Goal: Task Accomplishment & Management: Use online tool/utility

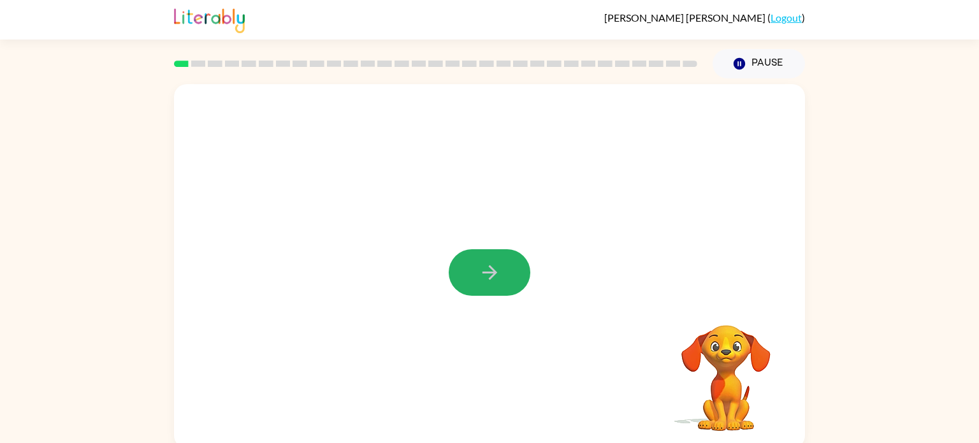
click at [487, 278] on icon "button" at bounding box center [490, 272] width 22 height 22
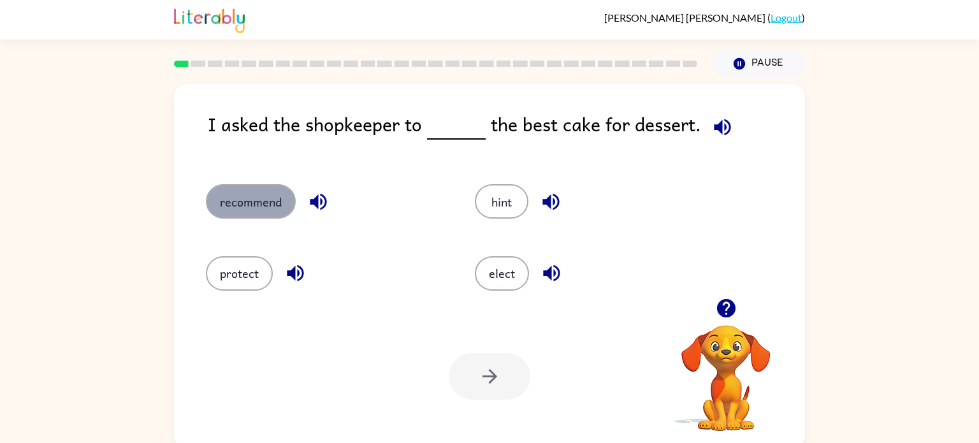
click at [242, 192] on button "recommend" at bounding box center [251, 201] width 90 height 34
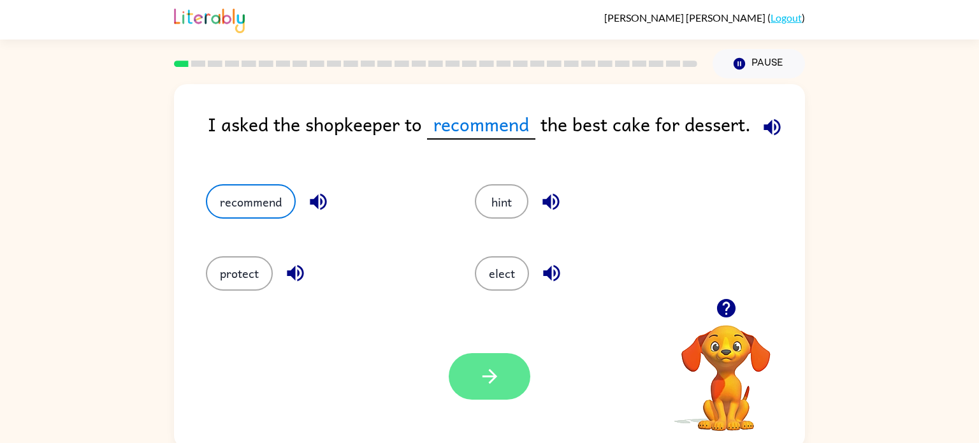
click at [507, 389] on button "button" at bounding box center [490, 376] width 82 height 47
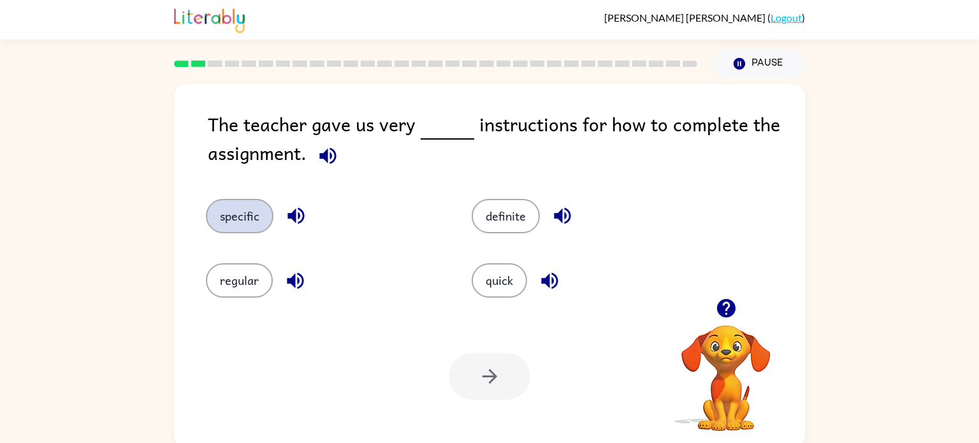
click at [238, 213] on button "specific" at bounding box center [240, 216] width 68 height 34
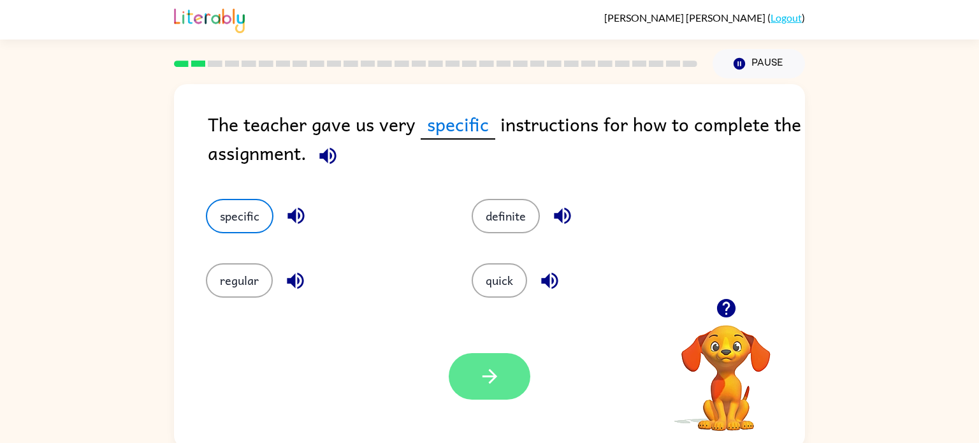
click at [483, 374] on icon "button" at bounding box center [490, 376] width 22 height 22
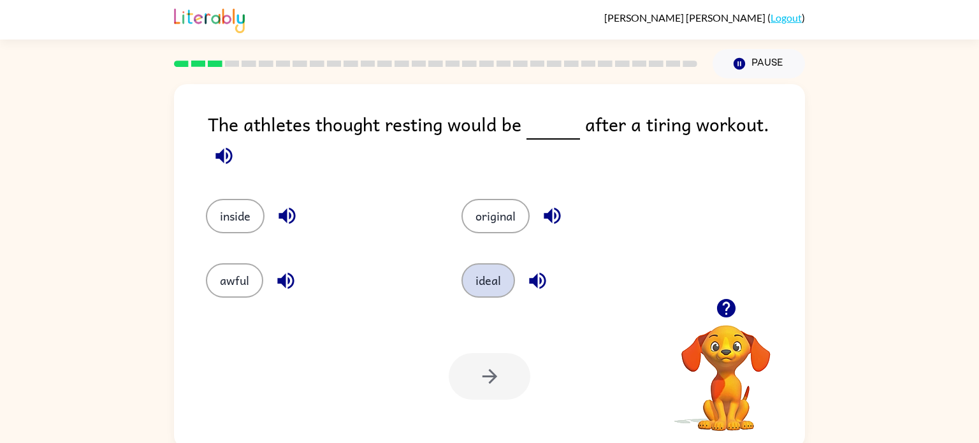
click at [476, 276] on button "ideal" at bounding box center [489, 280] width 54 height 34
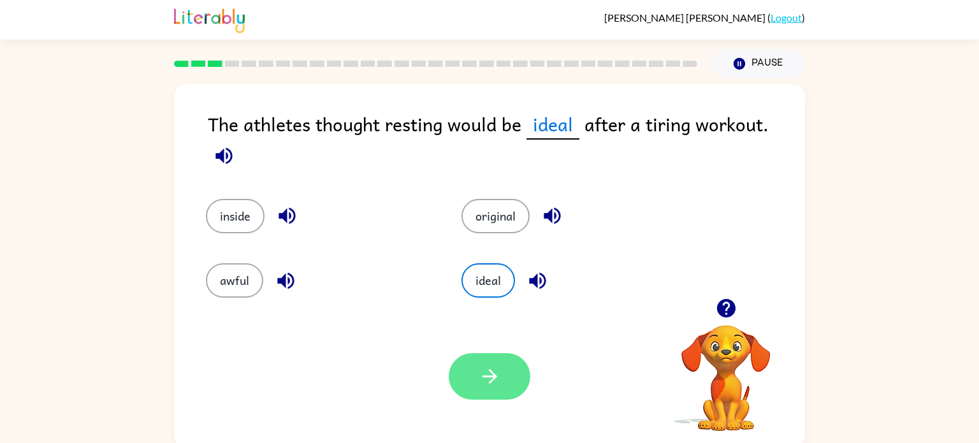
click at [488, 374] on icon "button" at bounding box center [490, 376] width 22 height 22
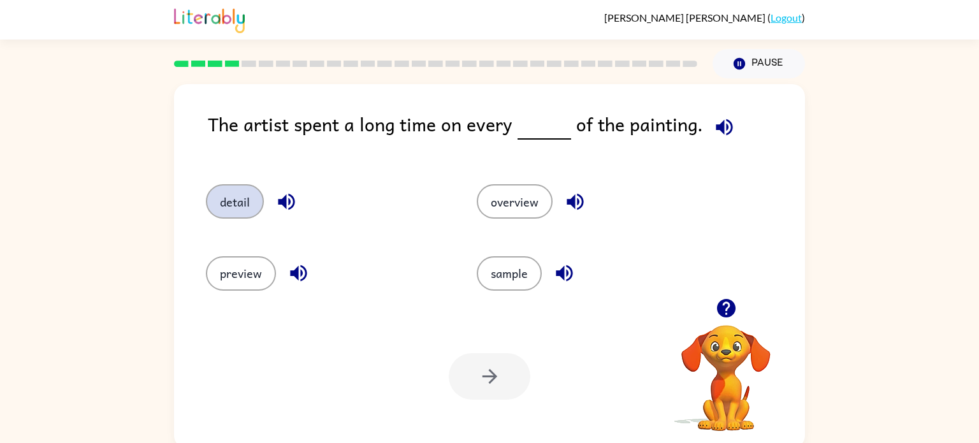
click at [220, 210] on button "detail" at bounding box center [235, 201] width 58 height 34
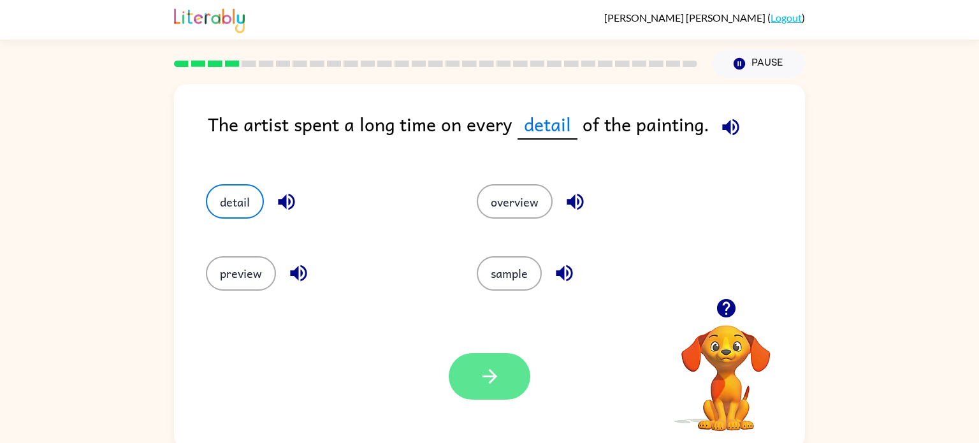
click at [485, 373] on icon "button" at bounding box center [490, 376] width 22 height 22
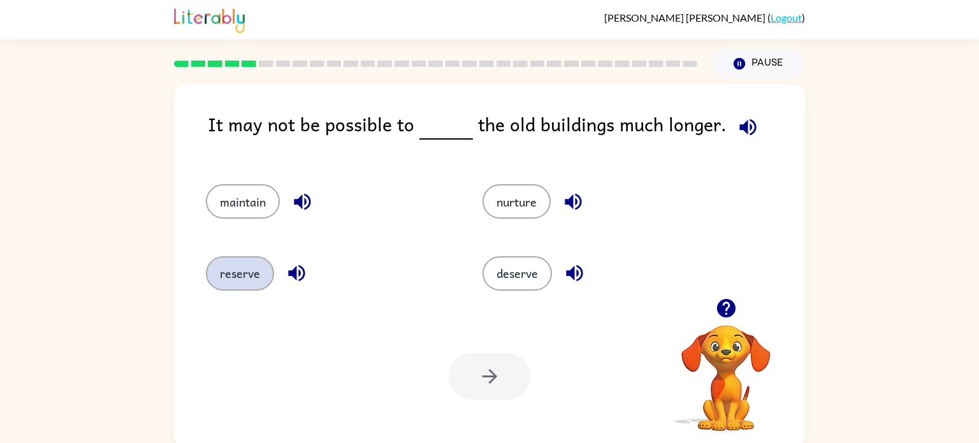
click at [225, 276] on button "reserve" at bounding box center [240, 273] width 68 height 34
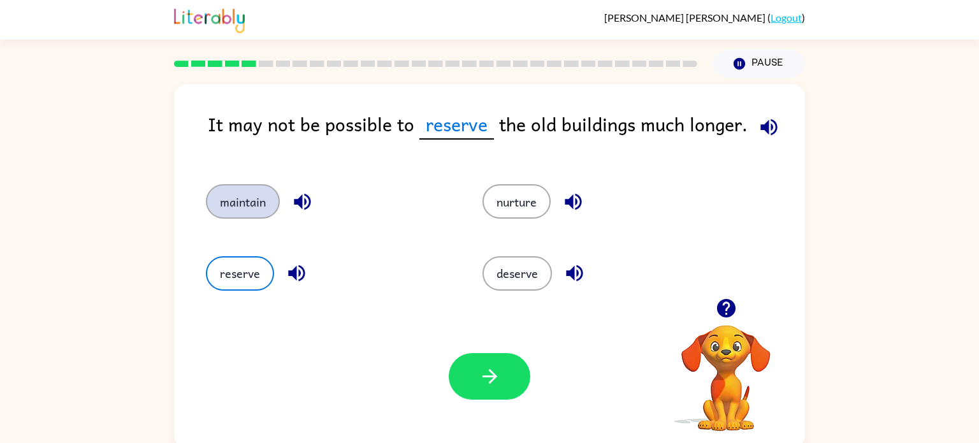
click at [249, 199] on button "maintain" at bounding box center [243, 201] width 74 height 34
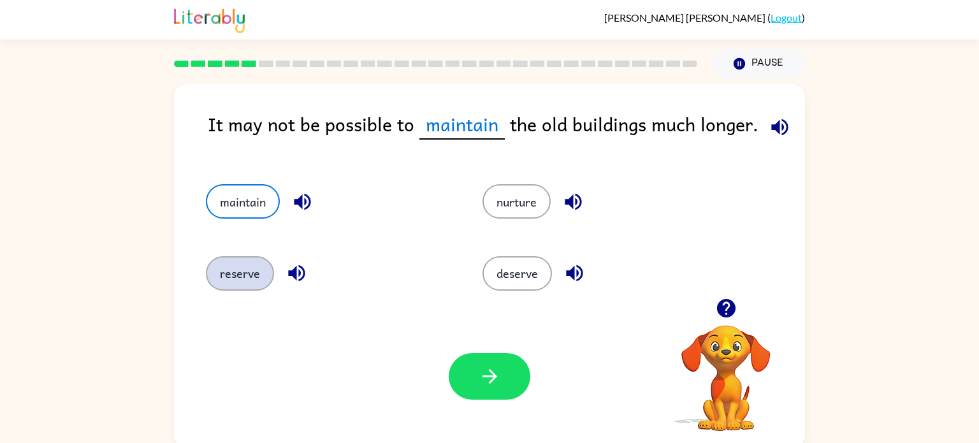
click at [228, 276] on button "reserve" at bounding box center [240, 273] width 68 height 34
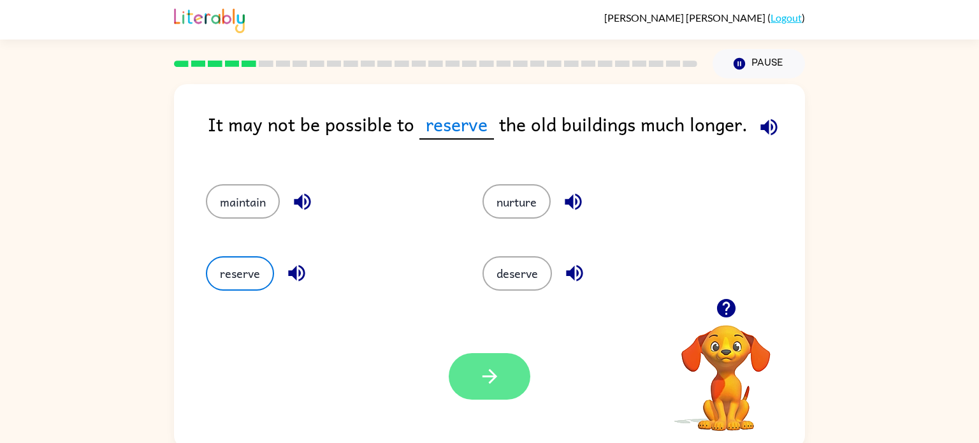
click at [490, 391] on button "button" at bounding box center [490, 376] width 82 height 47
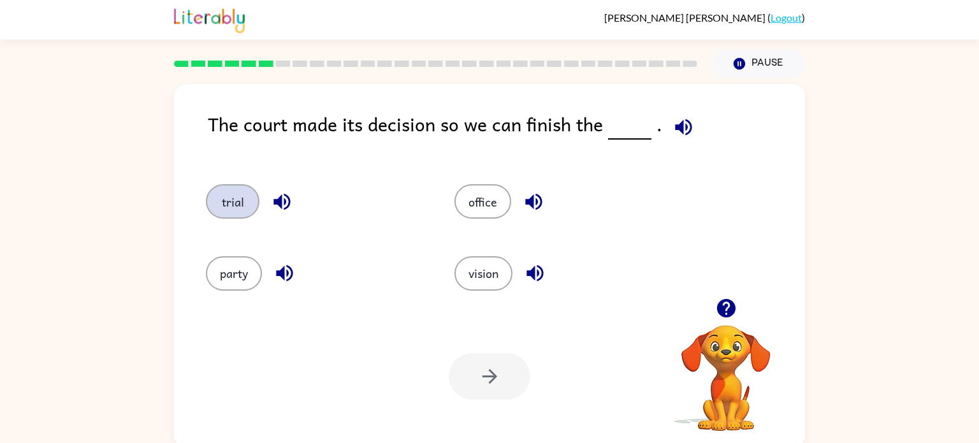
click at [210, 206] on button "trial" at bounding box center [233, 201] width 54 height 34
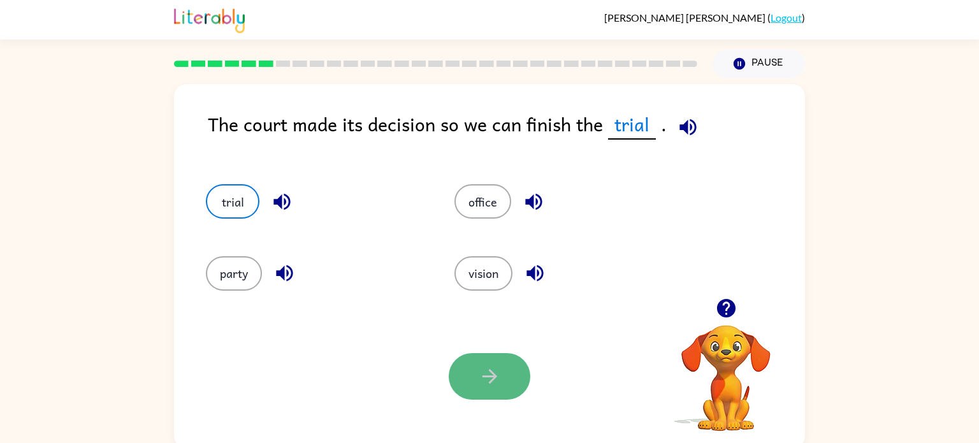
click at [466, 379] on button "button" at bounding box center [490, 376] width 82 height 47
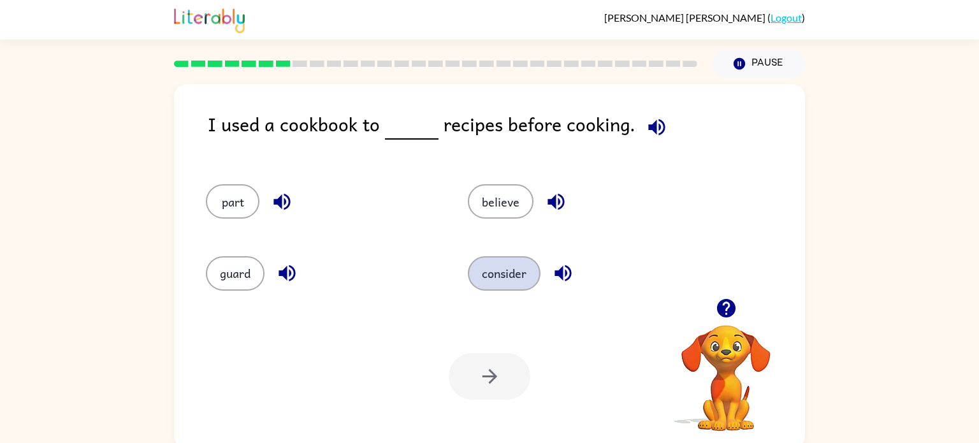
click at [495, 273] on button "consider" at bounding box center [504, 273] width 73 height 34
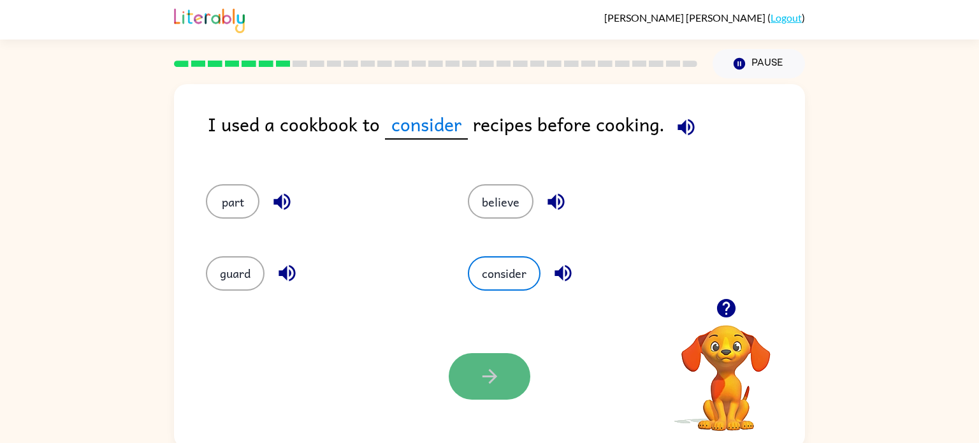
click at [491, 377] on icon "button" at bounding box center [490, 376] width 22 height 22
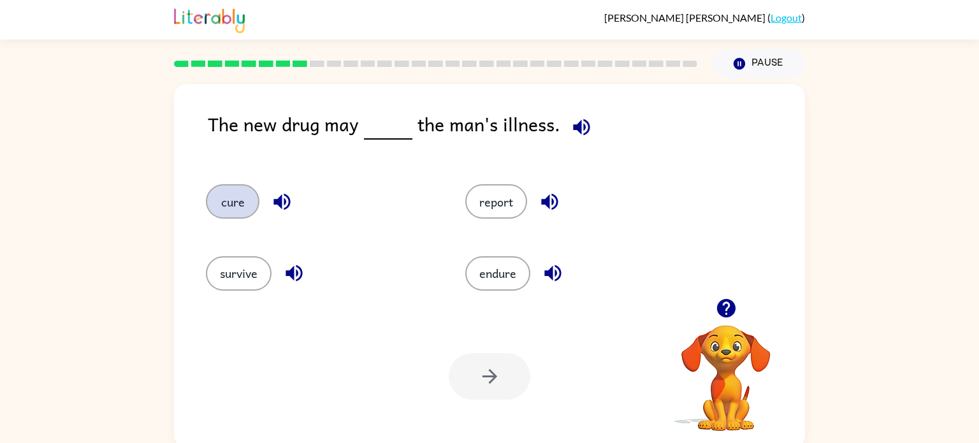
click at [248, 194] on button "cure" at bounding box center [233, 201] width 54 height 34
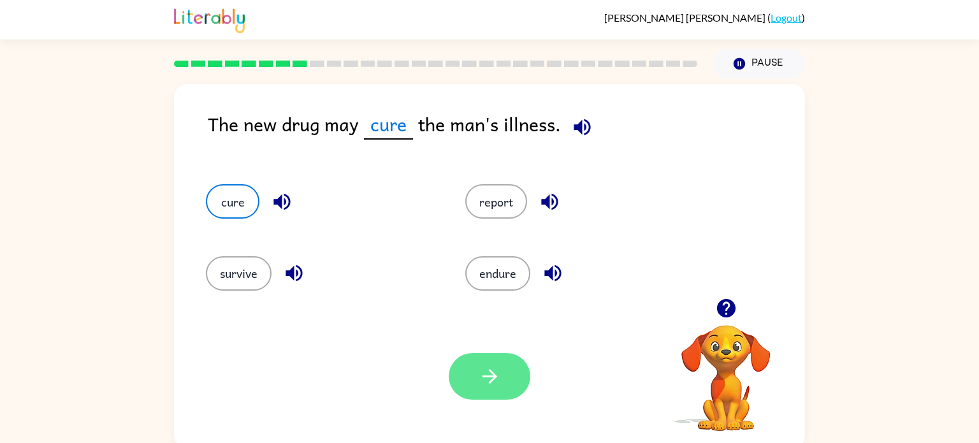
click at [493, 383] on icon "button" at bounding box center [490, 376] width 22 height 22
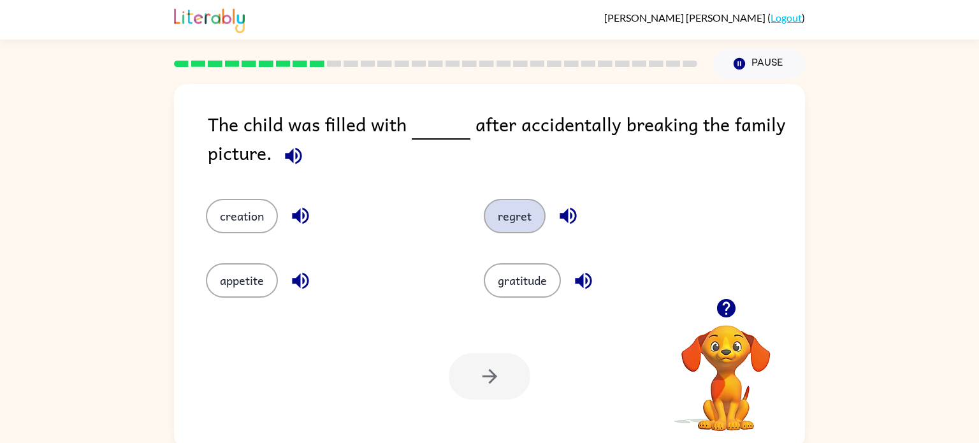
click at [507, 221] on button "regret" at bounding box center [515, 216] width 62 height 34
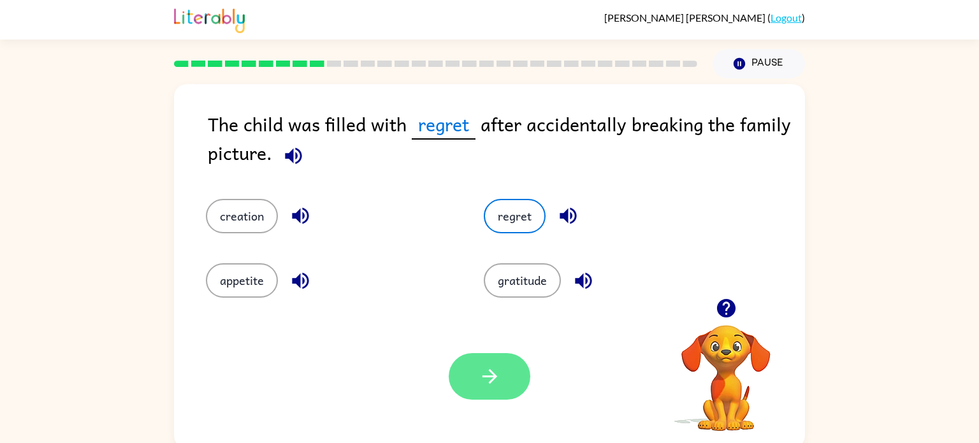
click at [471, 385] on button "button" at bounding box center [490, 376] width 82 height 47
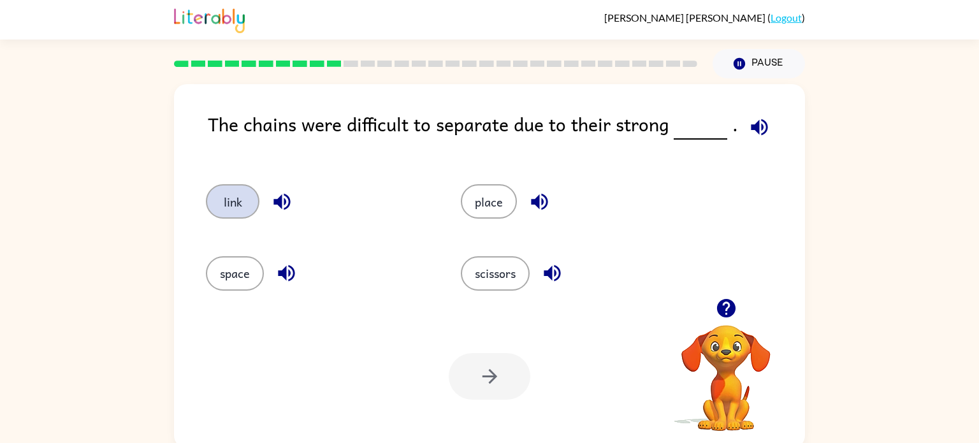
click at [233, 195] on button "link" at bounding box center [233, 201] width 54 height 34
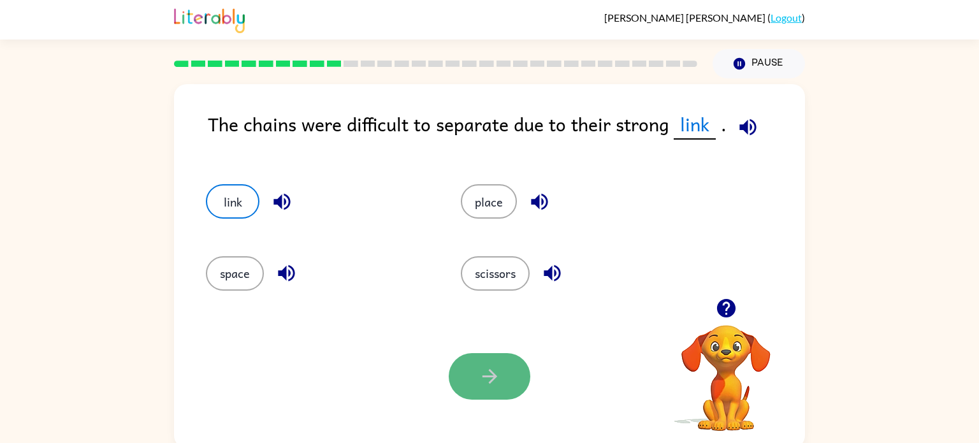
click at [507, 382] on button "button" at bounding box center [490, 376] width 82 height 47
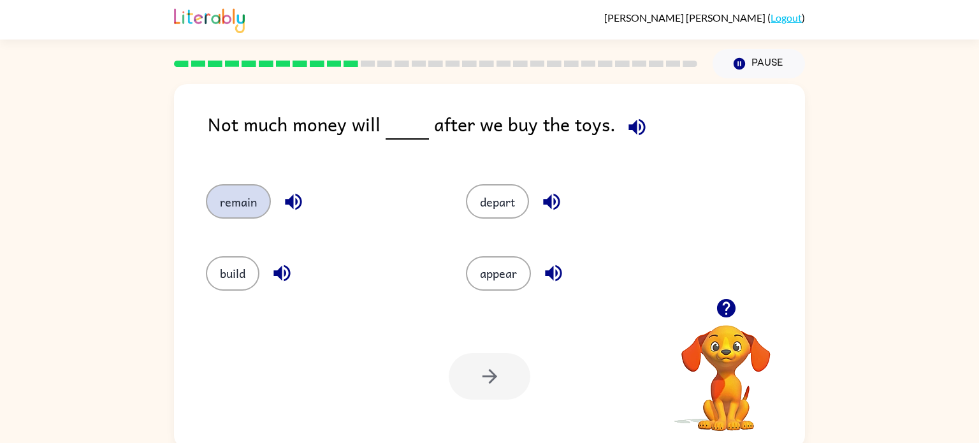
click at [233, 193] on button "remain" at bounding box center [238, 201] width 65 height 34
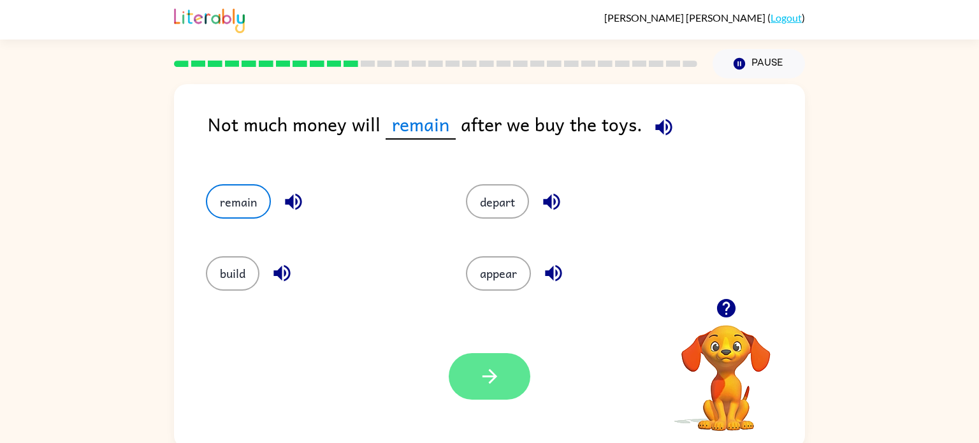
click at [497, 370] on icon "button" at bounding box center [490, 376] width 22 height 22
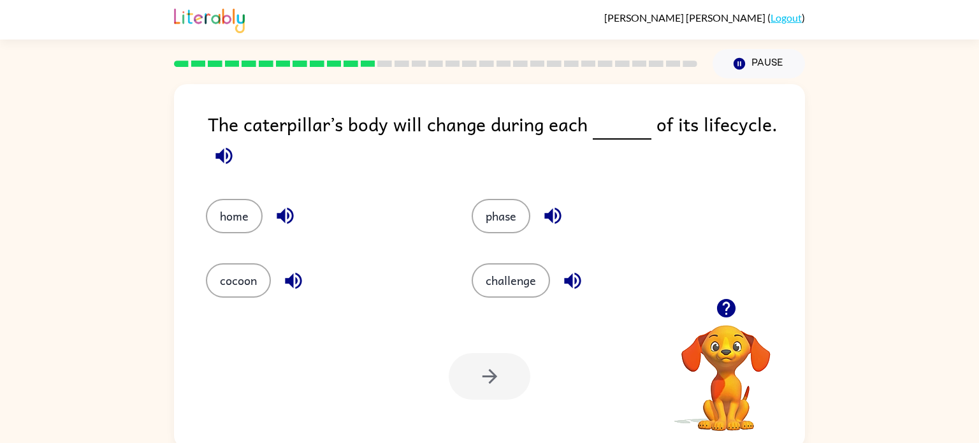
click at [479, 233] on div "phase" at bounding box center [590, 216] width 237 height 34
click at [487, 224] on button "phase" at bounding box center [501, 216] width 59 height 34
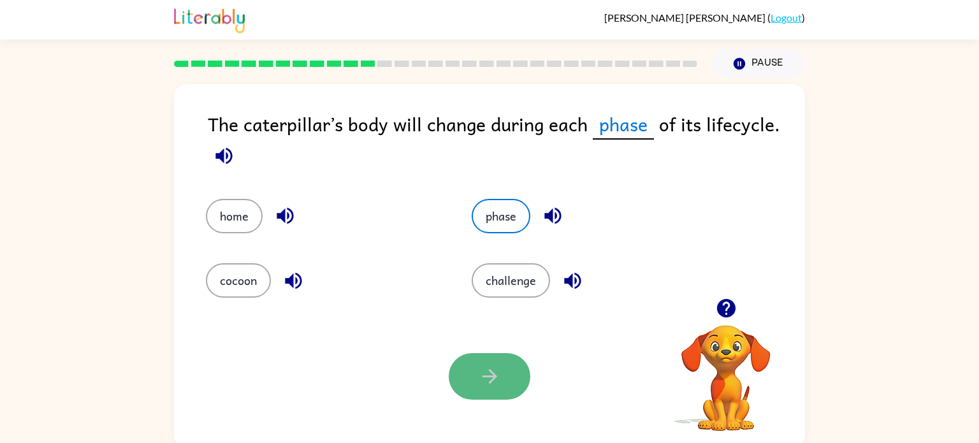
click at [472, 374] on button "button" at bounding box center [490, 376] width 82 height 47
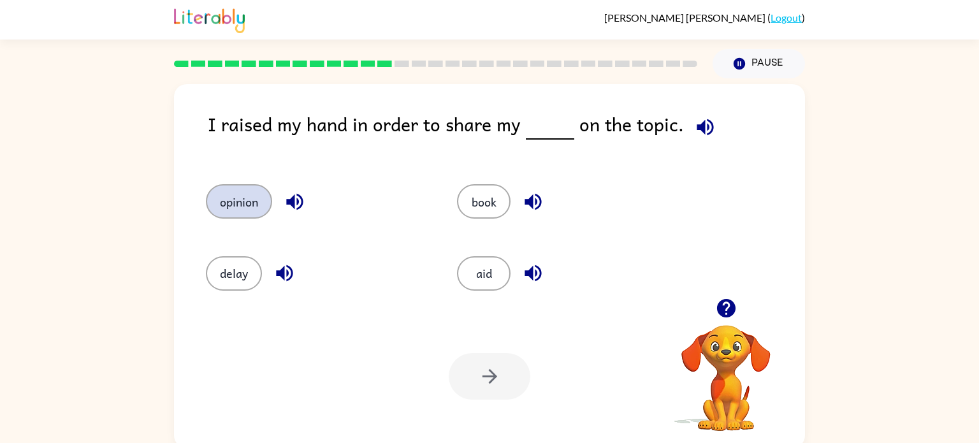
click at [243, 193] on button "opinion" at bounding box center [239, 201] width 66 height 34
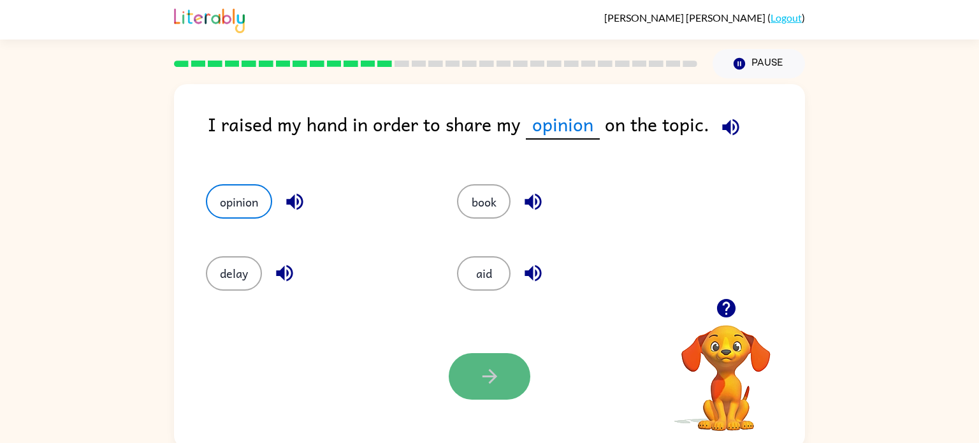
click at [455, 379] on button "button" at bounding box center [490, 376] width 82 height 47
click at [496, 376] on div at bounding box center [490, 376] width 82 height 47
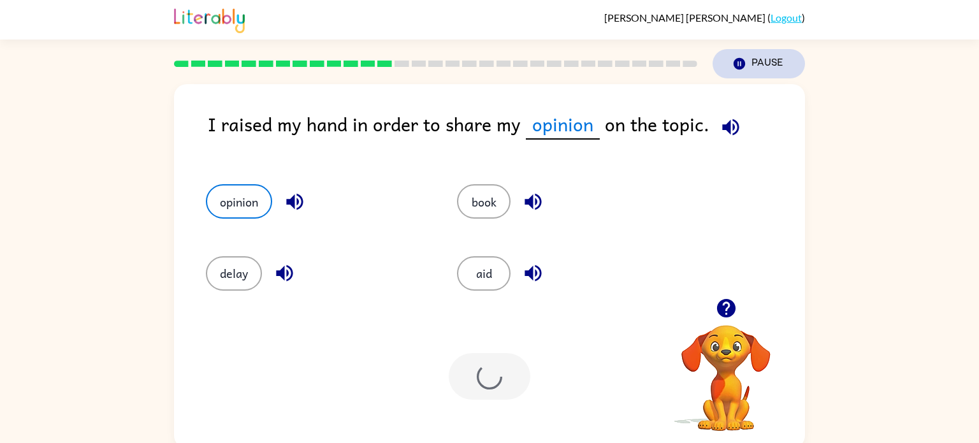
click at [742, 69] on icon "Pause" at bounding box center [739, 64] width 14 height 14
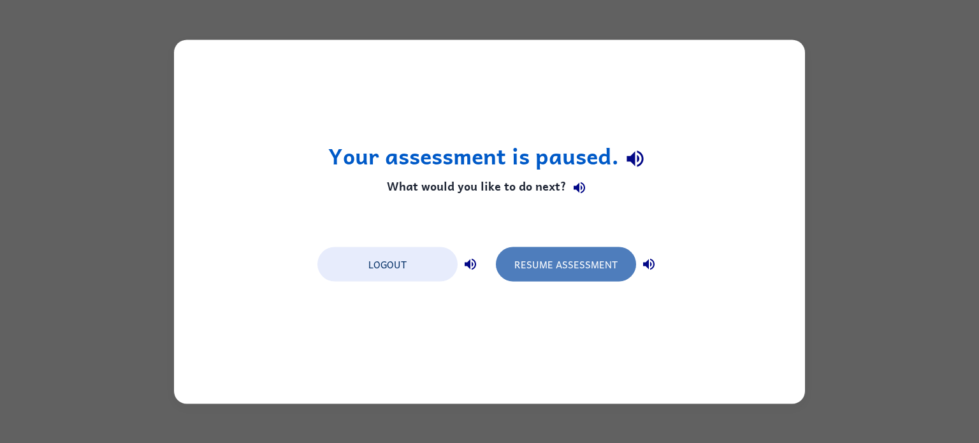
click at [571, 274] on button "Resume Assessment" at bounding box center [566, 264] width 140 height 34
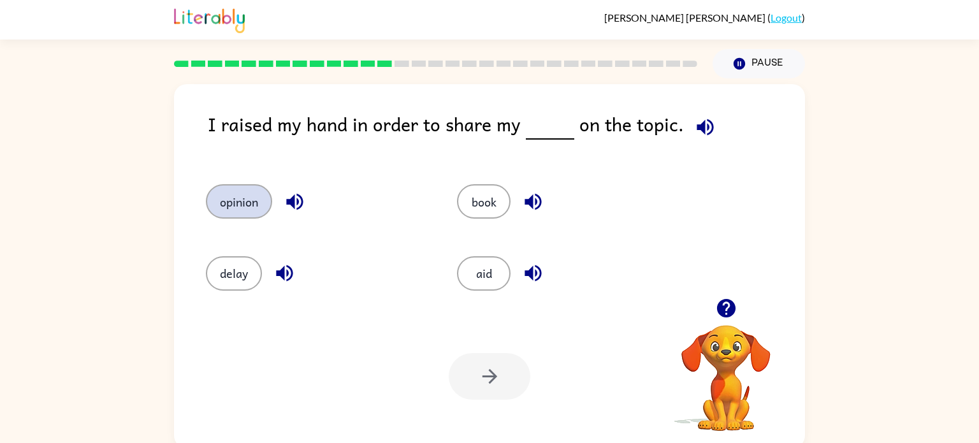
click at [250, 206] on button "opinion" at bounding box center [239, 201] width 66 height 34
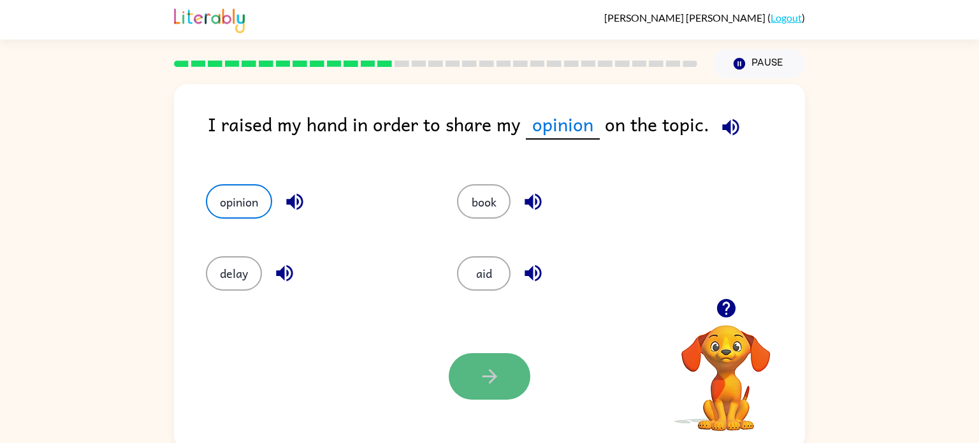
click at [473, 391] on button "button" at bounding box center [490, 376] width 82 height 47
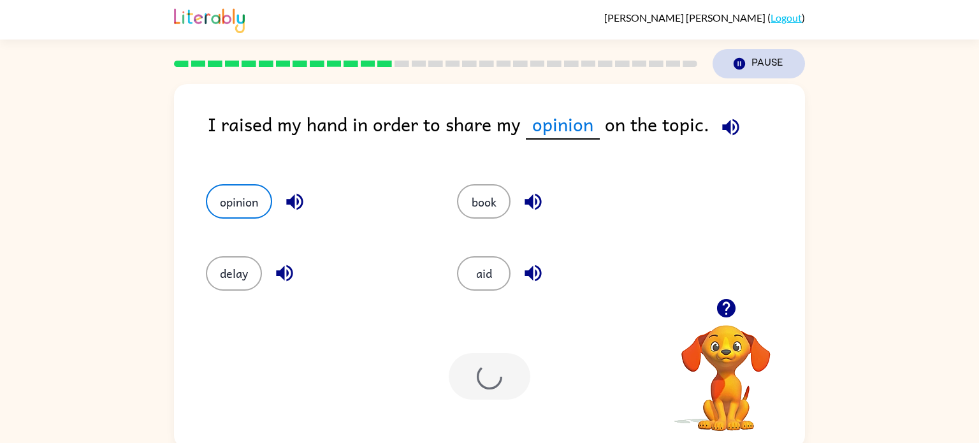
click at [759, 57] on button "Pause Pause" at bounding box center [759, 63] width 92 height 29
click at [741, 63] on icon "Pause" at bounding box center [739, 64] width 14 height 14
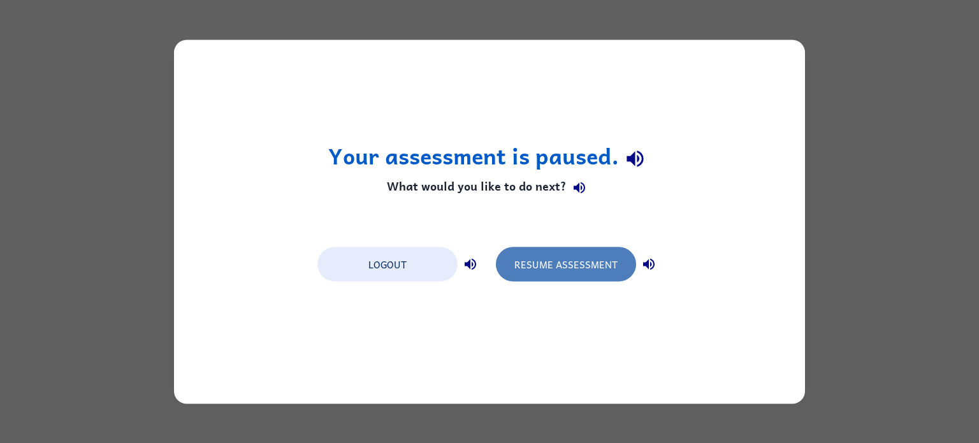
click at [612, 272] on button "Resume Assessment" at bounding box center [566, 264] width 140 height 34
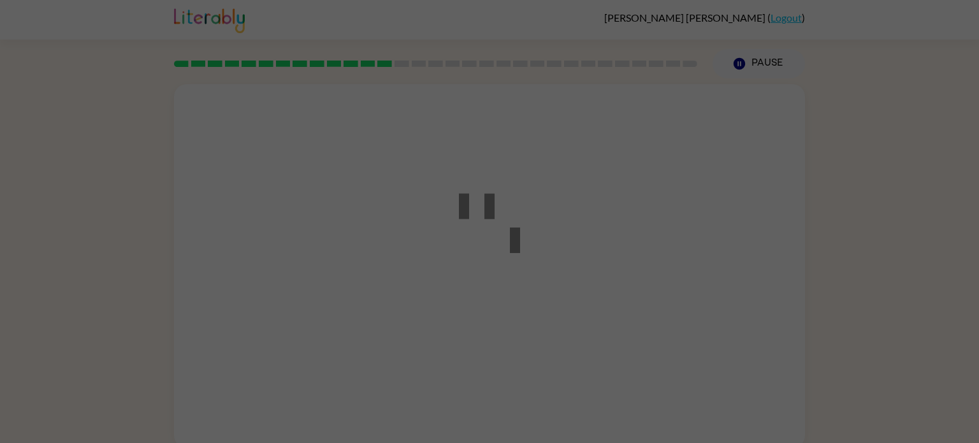
click at [54, 256] on div at bounding box center [489, 221] width 979 height 443
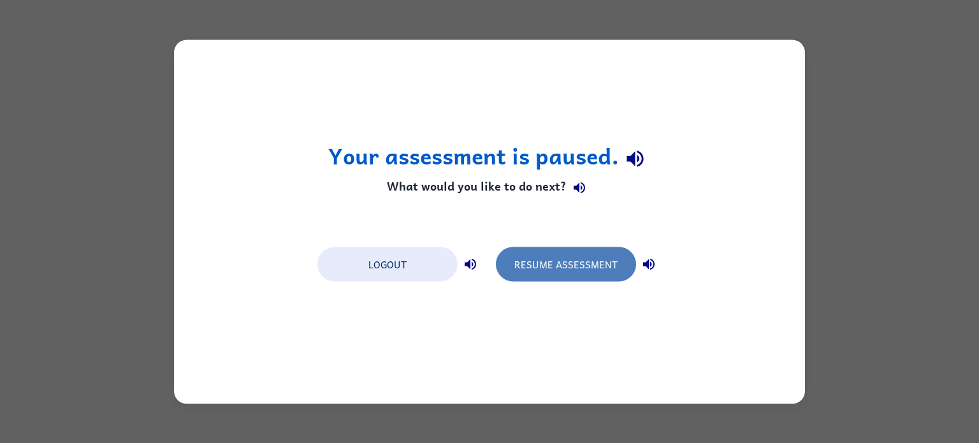
click at [547, 252] on button "Resume Assessment" at bounding box center [566, 264] width 140 height 34
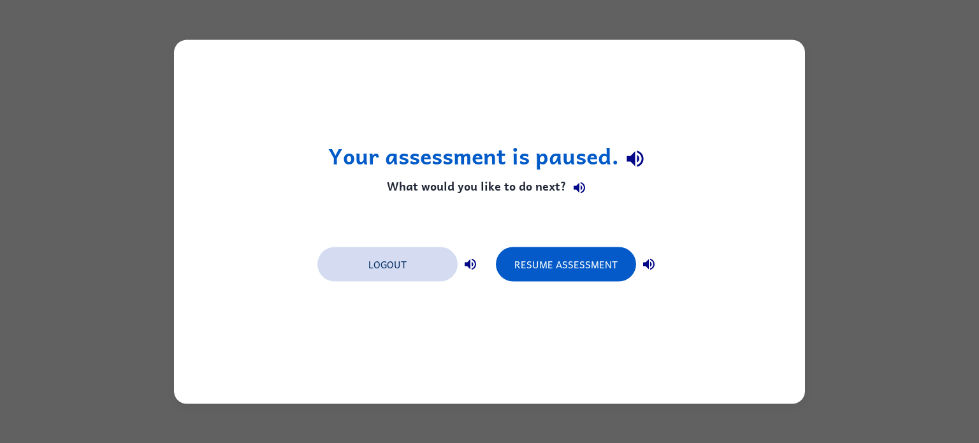
click at [379, 265] on button "Logout" at bounding box center [387, 264] width 140 height 34
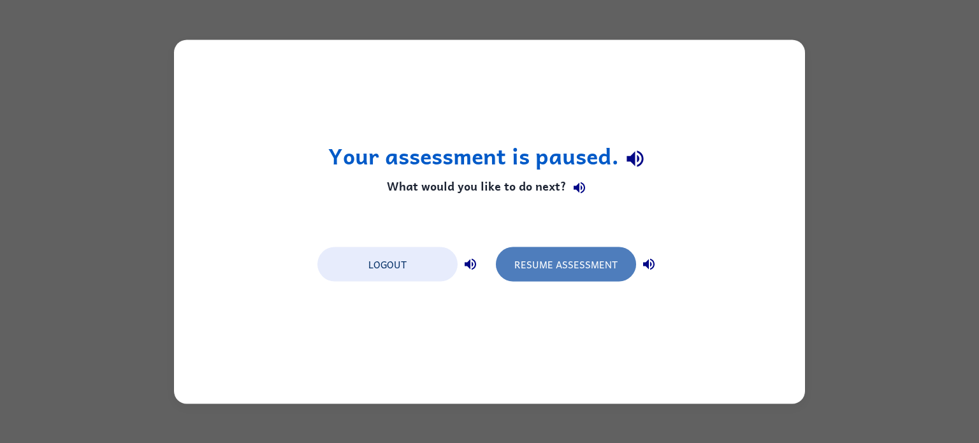
click at [543, 252] on button "Resume Assessment" at bounding box center [566, 264] width 140 height 34
click at [544, 260] on button "Resume Assessment" at bounding box center [566, 264] width 140 height 34
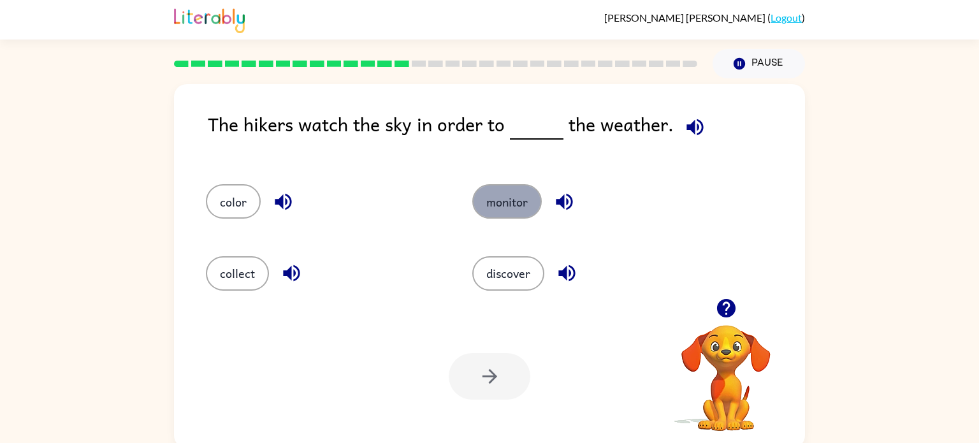
click at [490, 195] on button "monitor" at bounding box center [506, 201] width 69 height 34
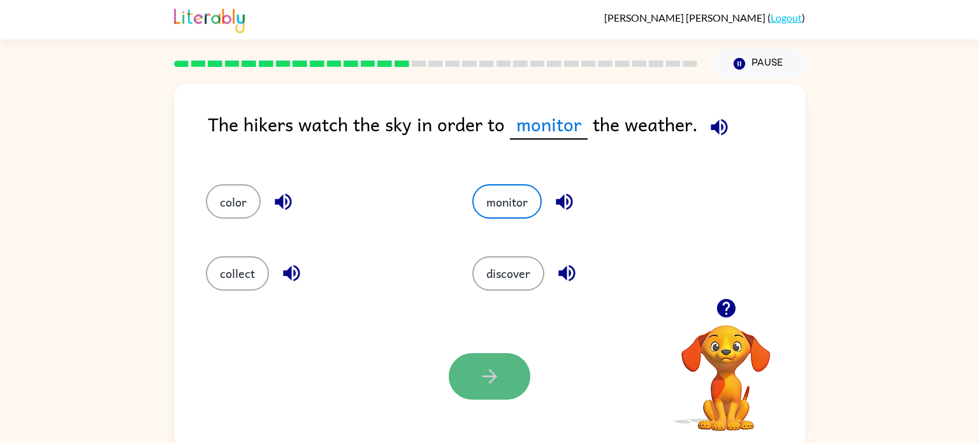
click at [486, 386] on icon "button" at bounding box center [490, 376] width 22 height 22
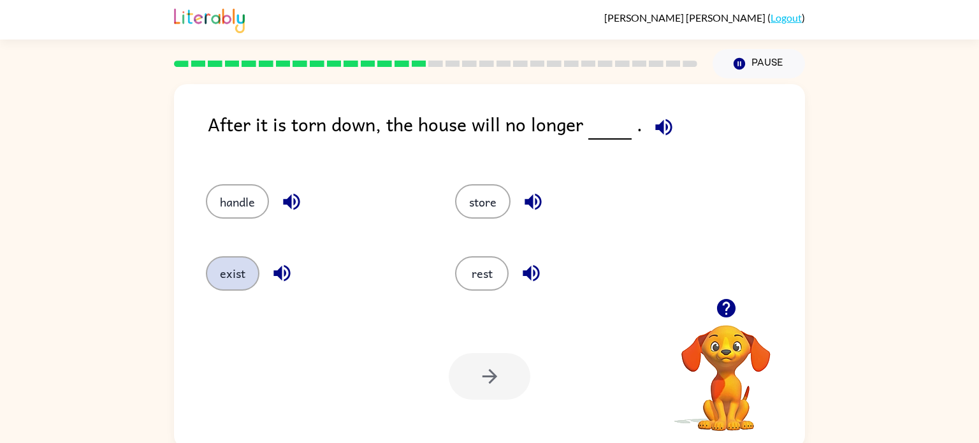
click at [233, 288] on button "exist" at bounding box center [233, 273] width 54 height 34
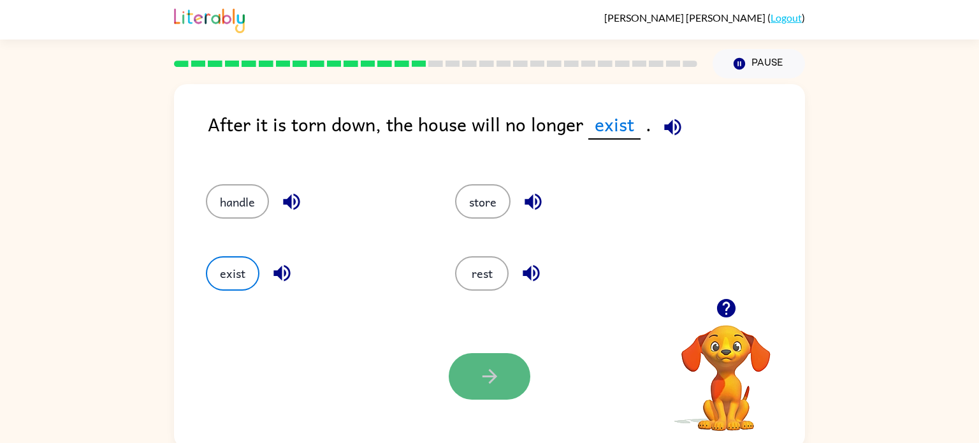
click at [504, 391] on button "button" at bounding box center [490, 376] width 82 height 47
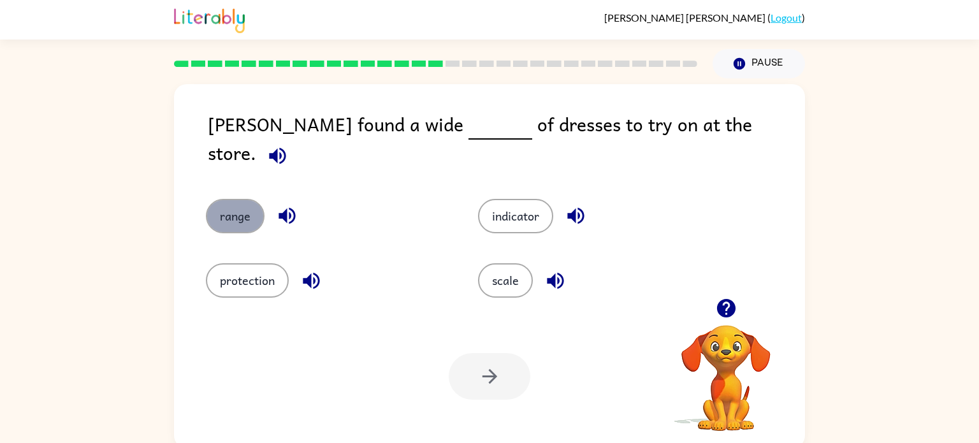
click at [225, 219] on button "range" at bounding box center [235, 216] width 59 height 34
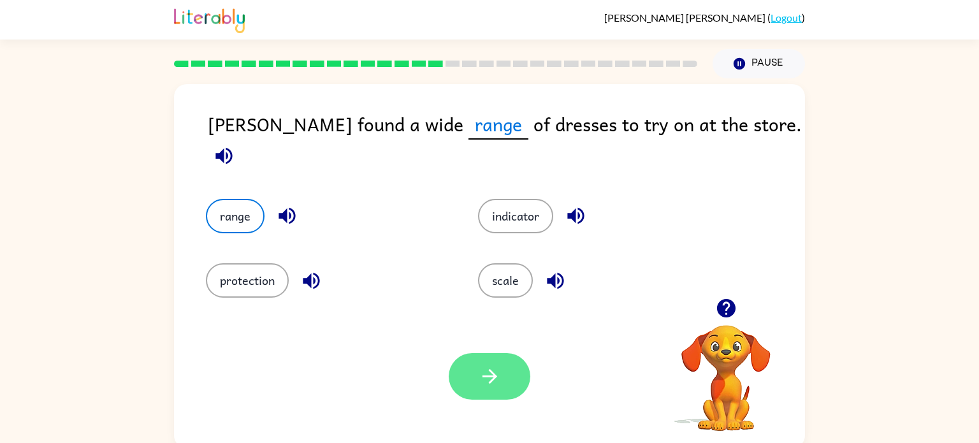
click at [472, 374] on button "button" at bounding box center [490, 376] width 82 height 47
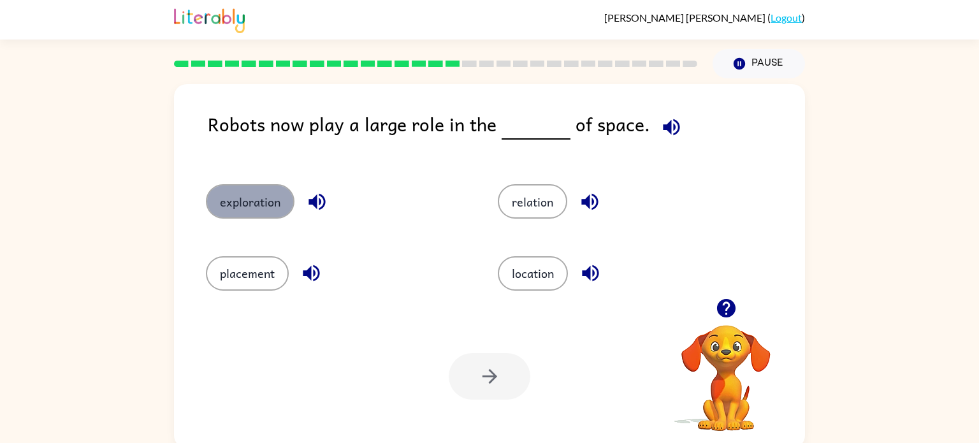
click at [240, 203] on button "exploration" at bounding box center [250, 201] width 89 height 34
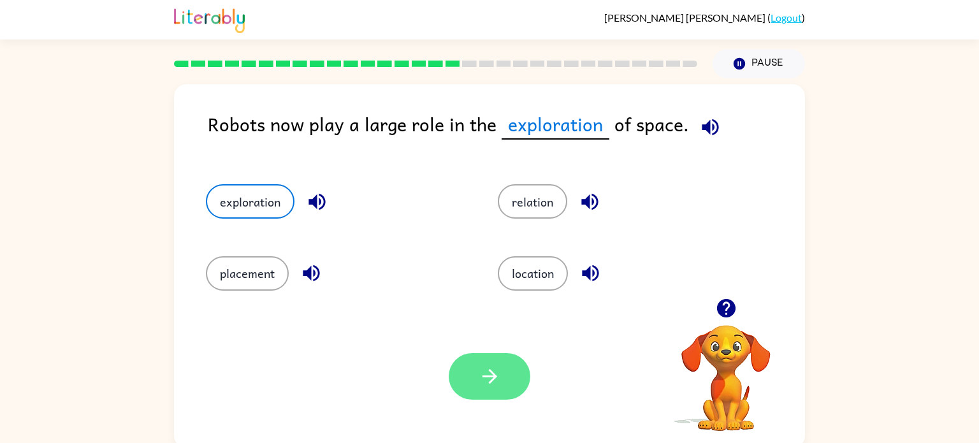
click at [509, 389] on button "button" at bounding box center [490, 376] width 82 height 47
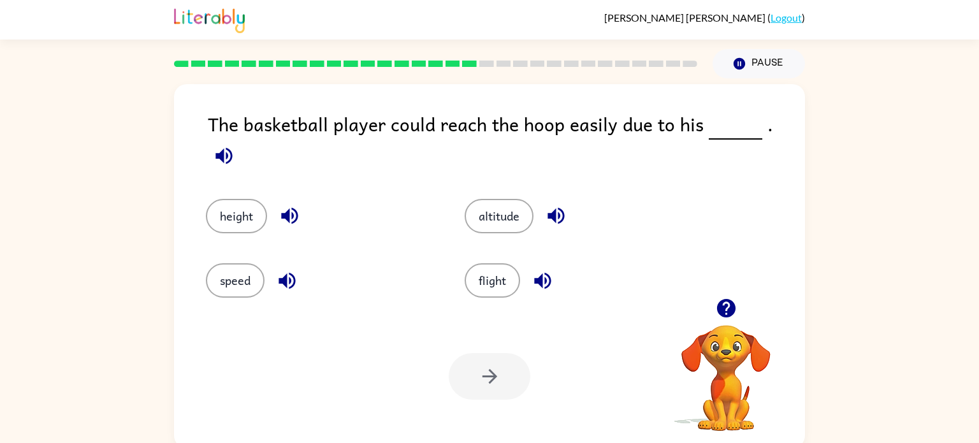
click at [228, 225] on div "height" at bounding box center [311, 207] width 259 height 64
click at [230, 211] on button "height" at bounding box center [236, 216] width 61 height 34
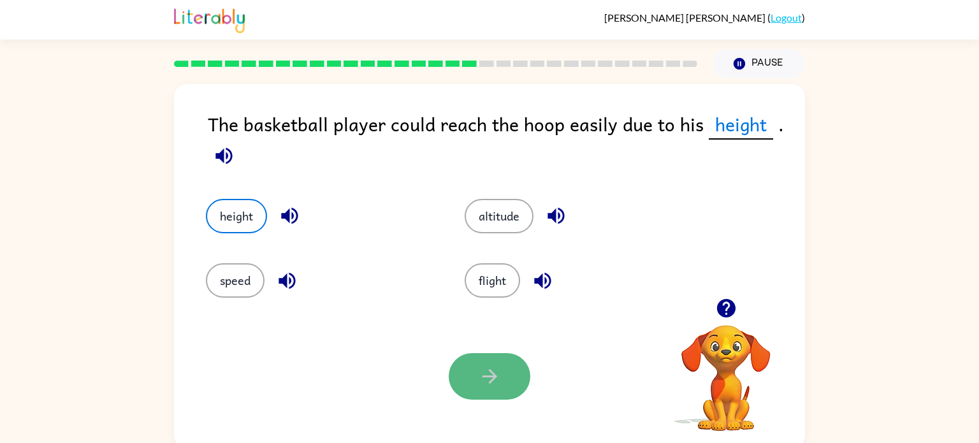
click at [488, 373] on icon "button" at bounding box center [490, 376] width 22 height 22
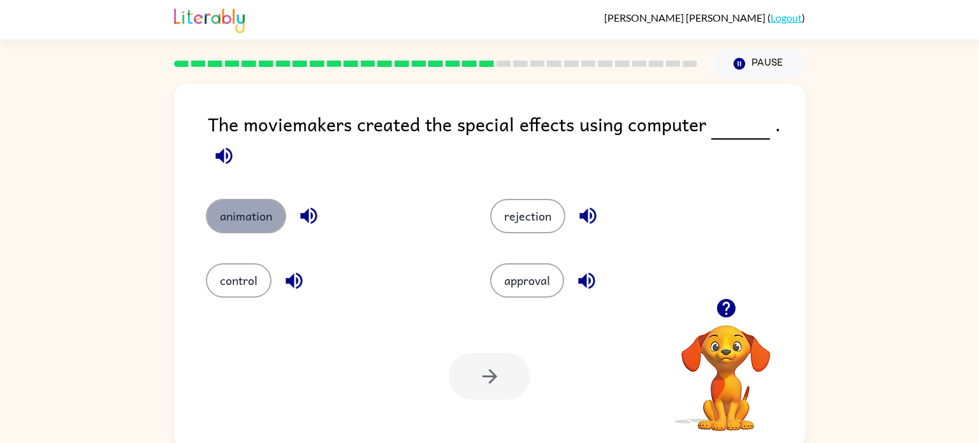
click at [244, 222] on button "animation" at bounding box center [246, 216] width 80 height 34
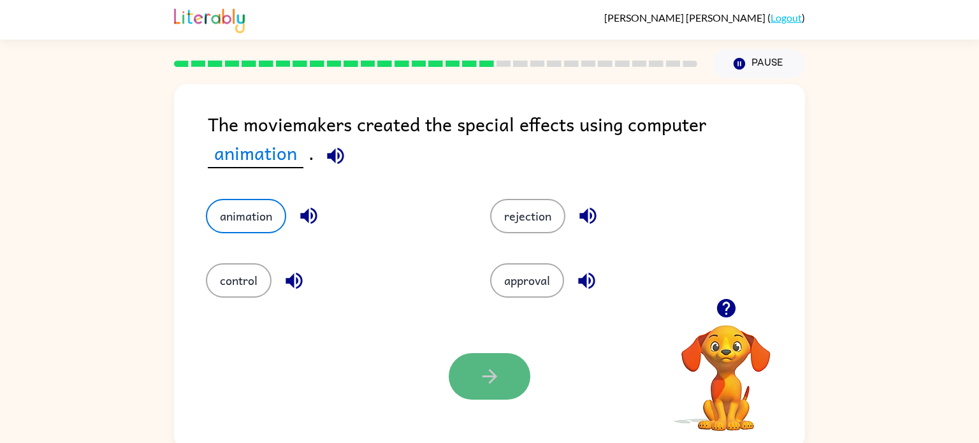
click at [488, 377] on icon "button" at bounding box center [489, 376] width 15 height 15
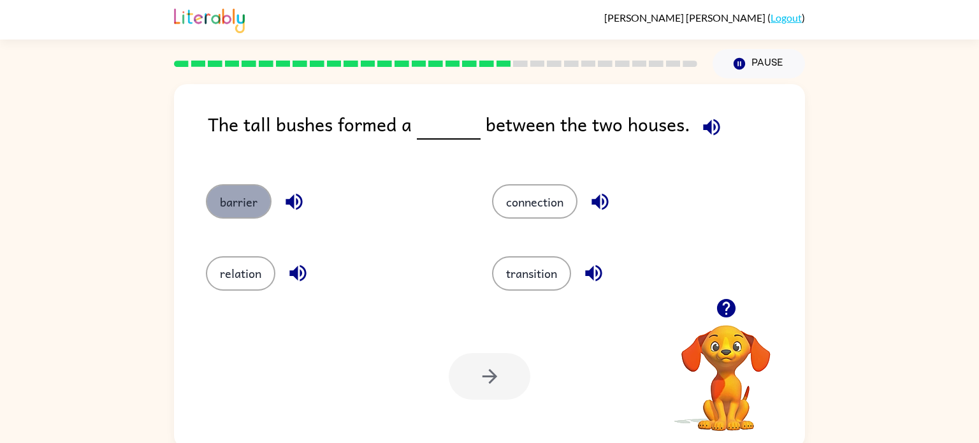
click at [242, 207] on button "barrier" at bounding box center [239, 201] width 66 height 34
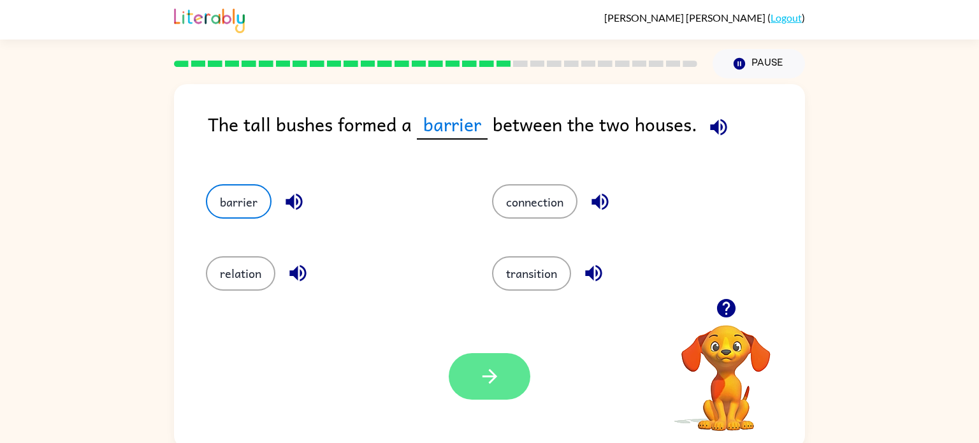
click at [465, 377] on button "button" at bounding box center [490, 376] width 82 height 47
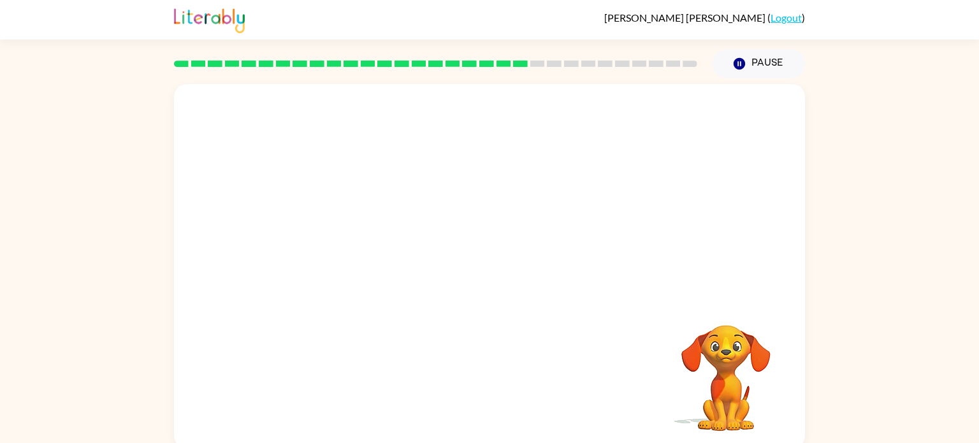
click at [699, 373] on video "Your browser must support playing .mp4 files to use Literably. Please try using…" at bounding box center [725, 368] width 127 height 127
click at [497, 258] on button "button" at bounding box center [490, 272] width 82 height 47
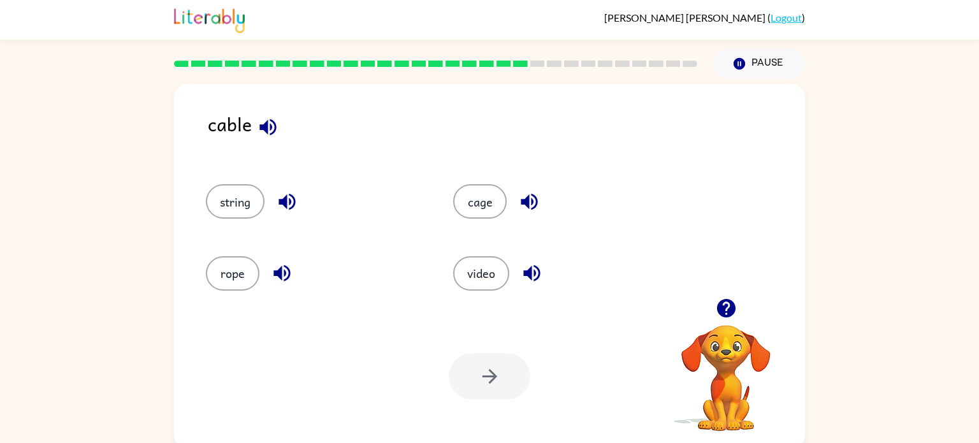
click at [277, 270] on icon "button" at bounding box center [282, 273] width 22 height 22
click at [230, 266] on button "rope" at bounding box center [233, 273] width 54 height 34
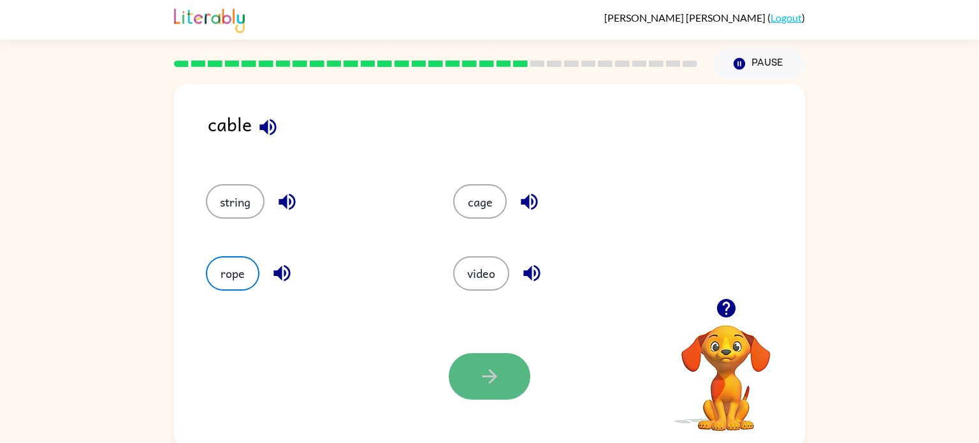
click at [492, 370] on icon "button" at bounding box center [490, 376] width 22 height 22
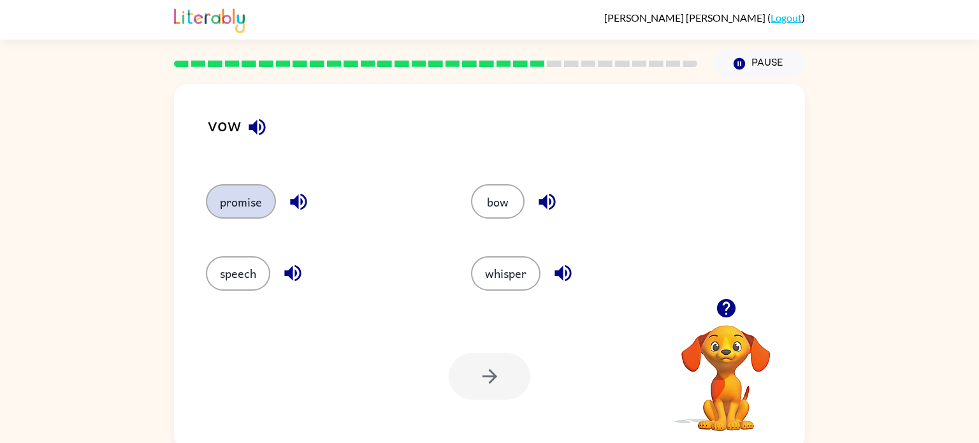
click at [252, 210] on button "promise" at bounding box center [241, 201] width 70 height 34
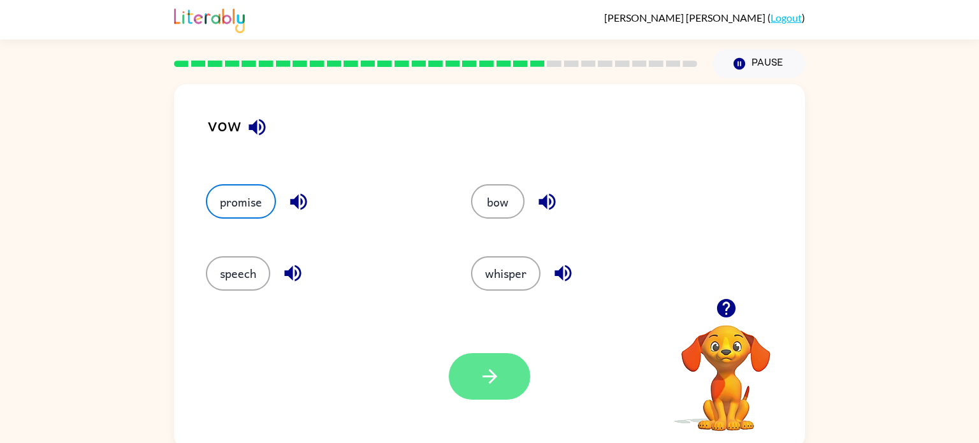
click at [476, 383] on button "button" at bounding box center [490, 376] width 82 height 47
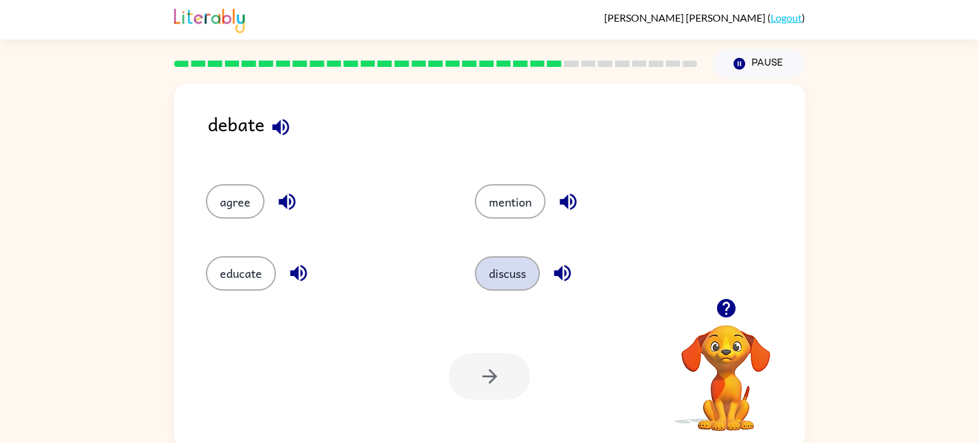
click at [484, 266] on button "discuss" at bounding box center [507, 273] width 65 height 34
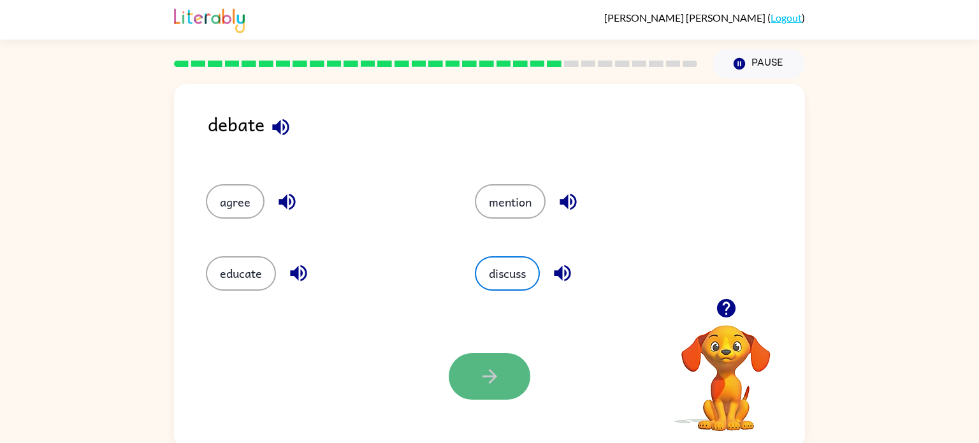
click at [476, 368] on button "button" at bounding box center [490, 376] width 82 height 47
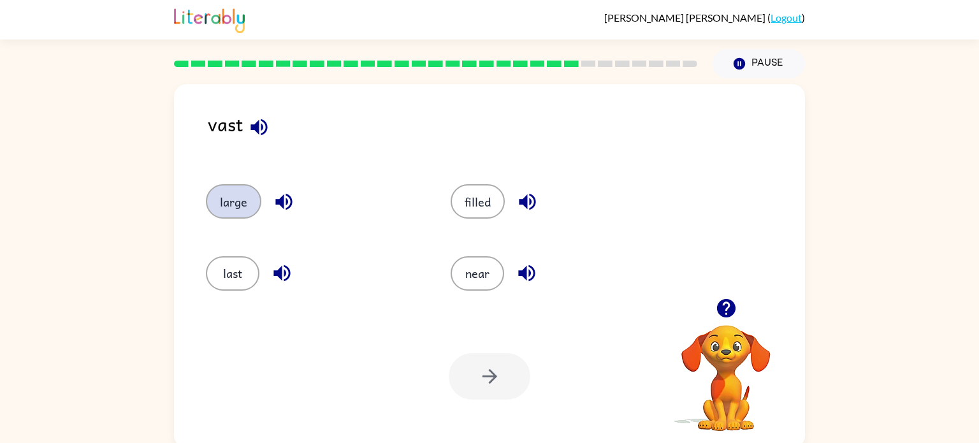
click at [251, 202] on button "large" at bounding box center [233, 201] width 55 height 34
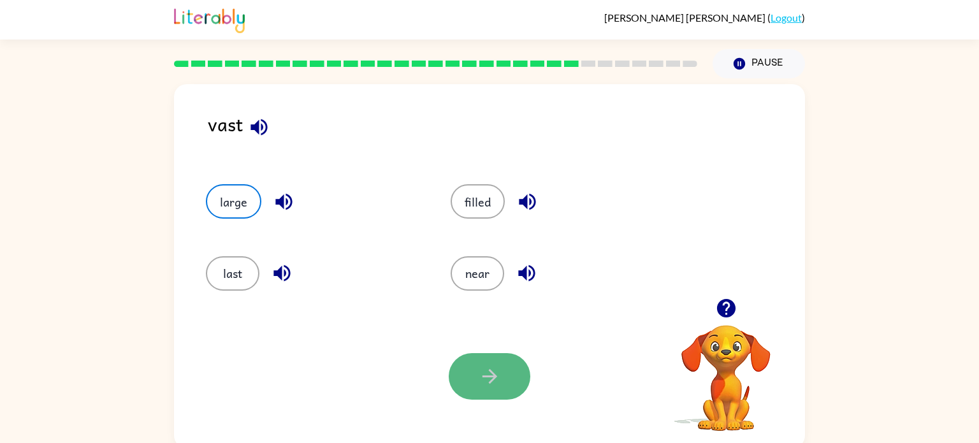
click at [504, 377] on button "button" at bounding box center [490, 376] width 82 height 47
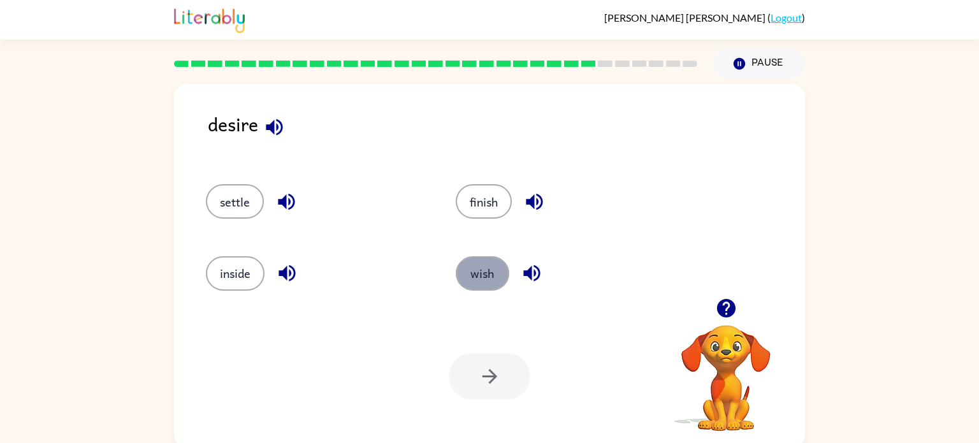
click at [482, 272] on button "wish" at bounding box center [483, 273] width 54 height 34
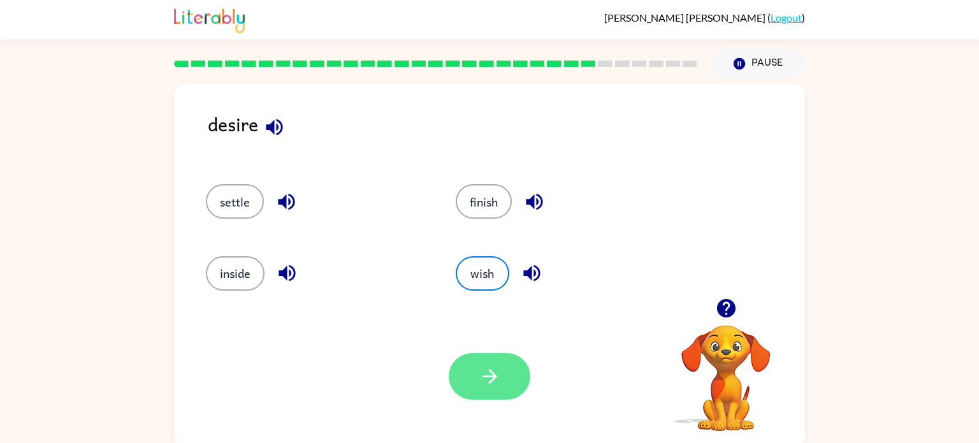
click at [501, 366] on button "button" at bounding box center [490, 376] width 82 height 47
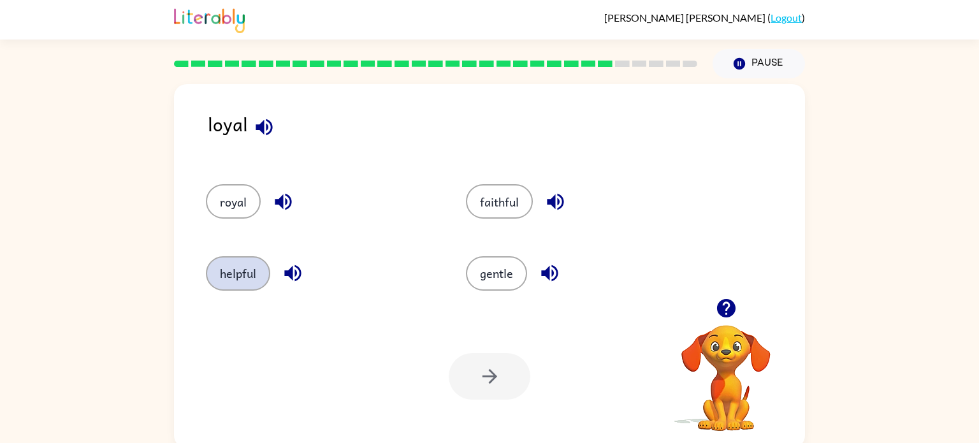
click at [228, 270] on button "helpful" at bounding box center [238, 273] width 64 height 34
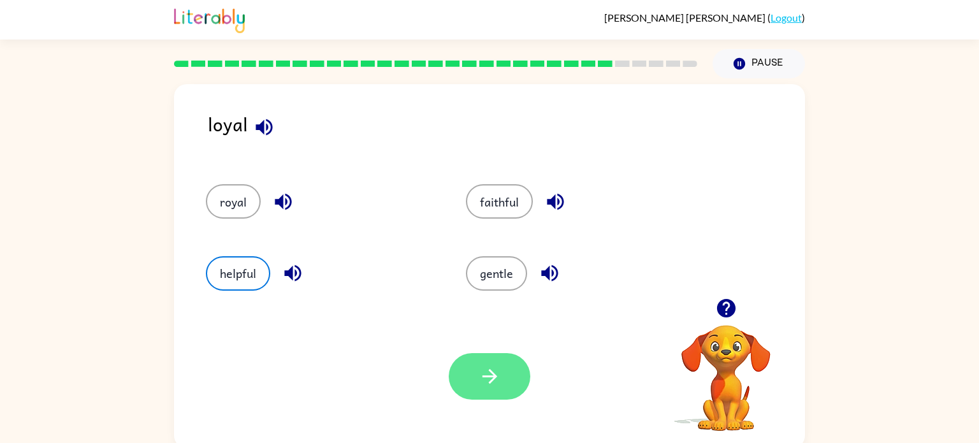
click at [479, 398] on button "button" at bounding box center [490, 376] width 82 height 47
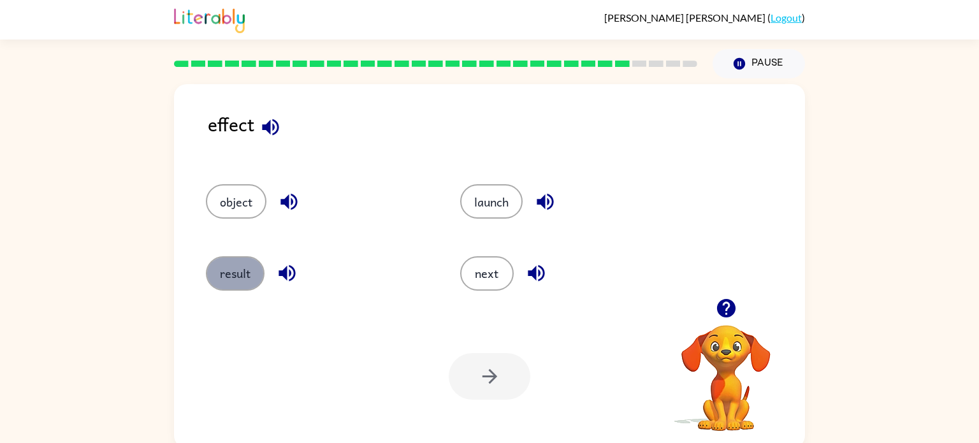
click at [233, 268] on button "result" at bounding box center [235, 273] width 59 height 34
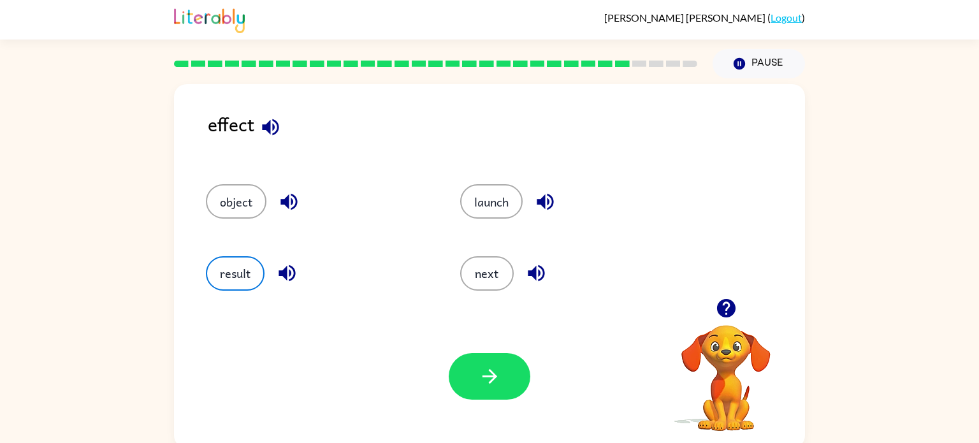
click at [481, 349] on div "Your browser must support playing .mp4 files to use Literably. Please try using…" at bounding box center [489, 376] width 631 height 143
click at [481, 356] on button "button" at bounding box center [490, 376] width 82 height 47
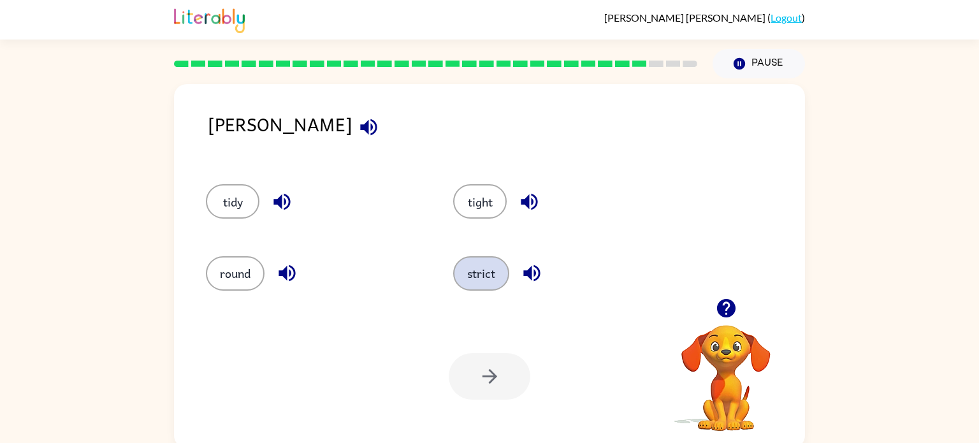
click at [488, 275] on button "strict" at bounding box center [481, 273] width 56 height 34
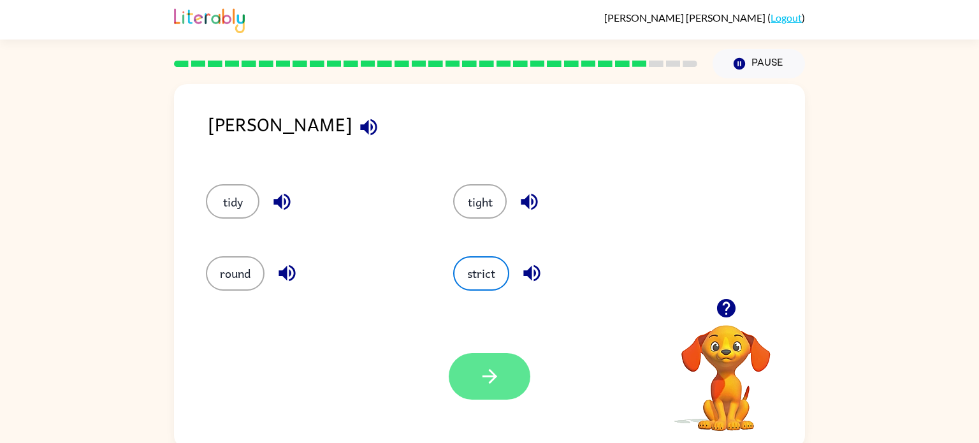
click at [511, 380] on button "button" at bounding box center [490, 376] width 82 height 47
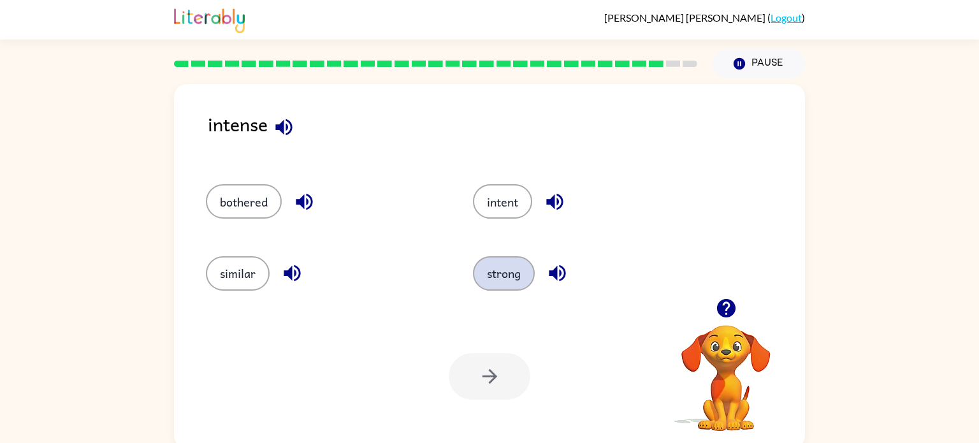
click at [502, 274] on button "strong" at bounding box center [504, 273] width 62 height 34
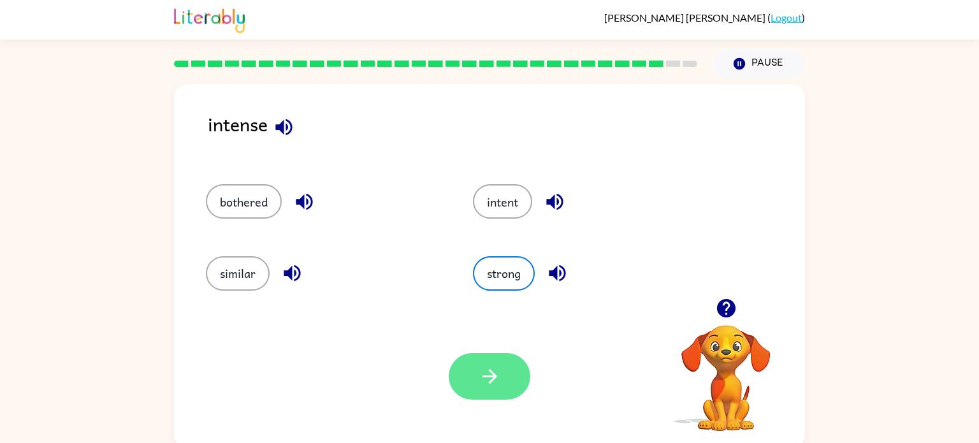
click at [486, 366] on icon "button" at bounding box center [490, 376] width 22 height 22
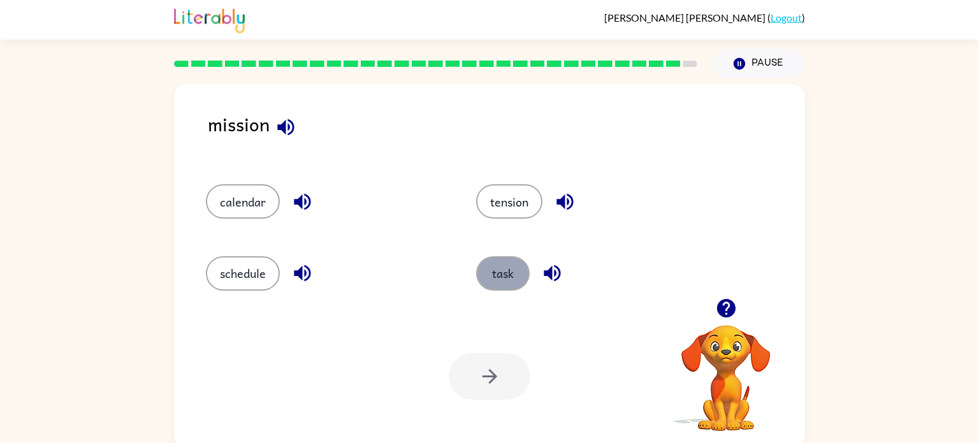
click at [514, 277] on button "task" at bounding box center [503, 273] width 54 height 34
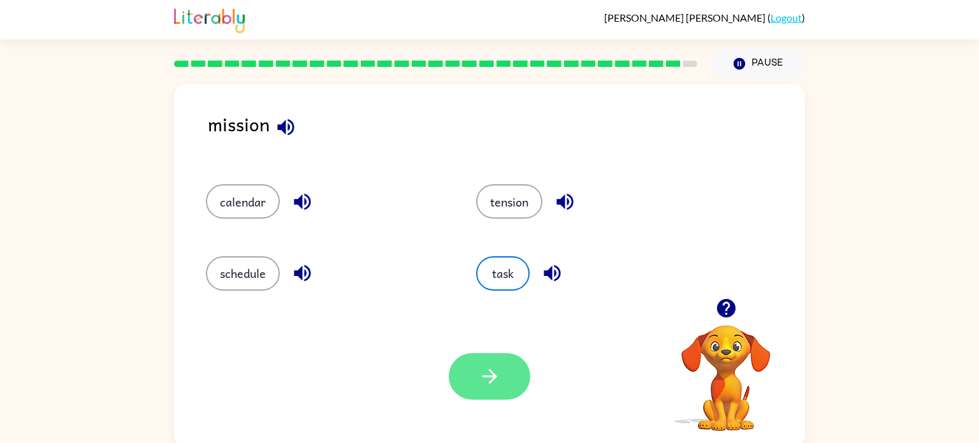
click at [479, 386] on icon "button" at bounding box center [490, 376] width 22 height 22
